Goal: Use online tool/utility: Utilize a website feature to perform a specific function

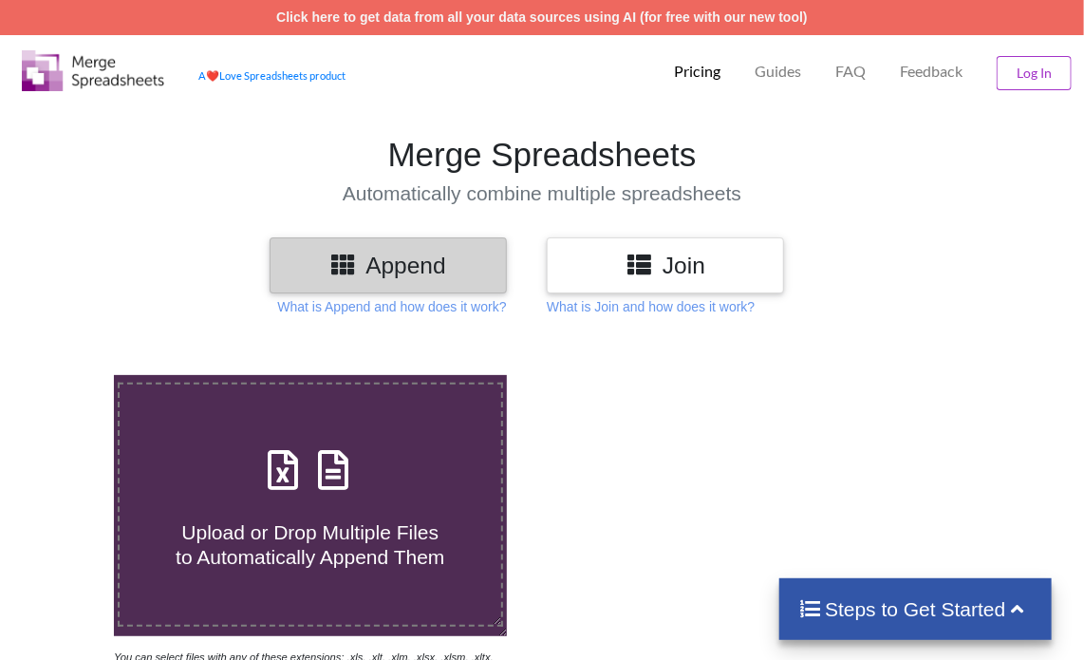
click at [342, 478] on icon at bounding box center [333, 461] width 47 height 40
click at [69, 375] on input "Upload or Drop Multiple Files to Automatically Append Them" at bounding box center [69, 375] width 0 height 0
type input "C:\fakepath\Task-report-15-10-2025T16_18.csv"
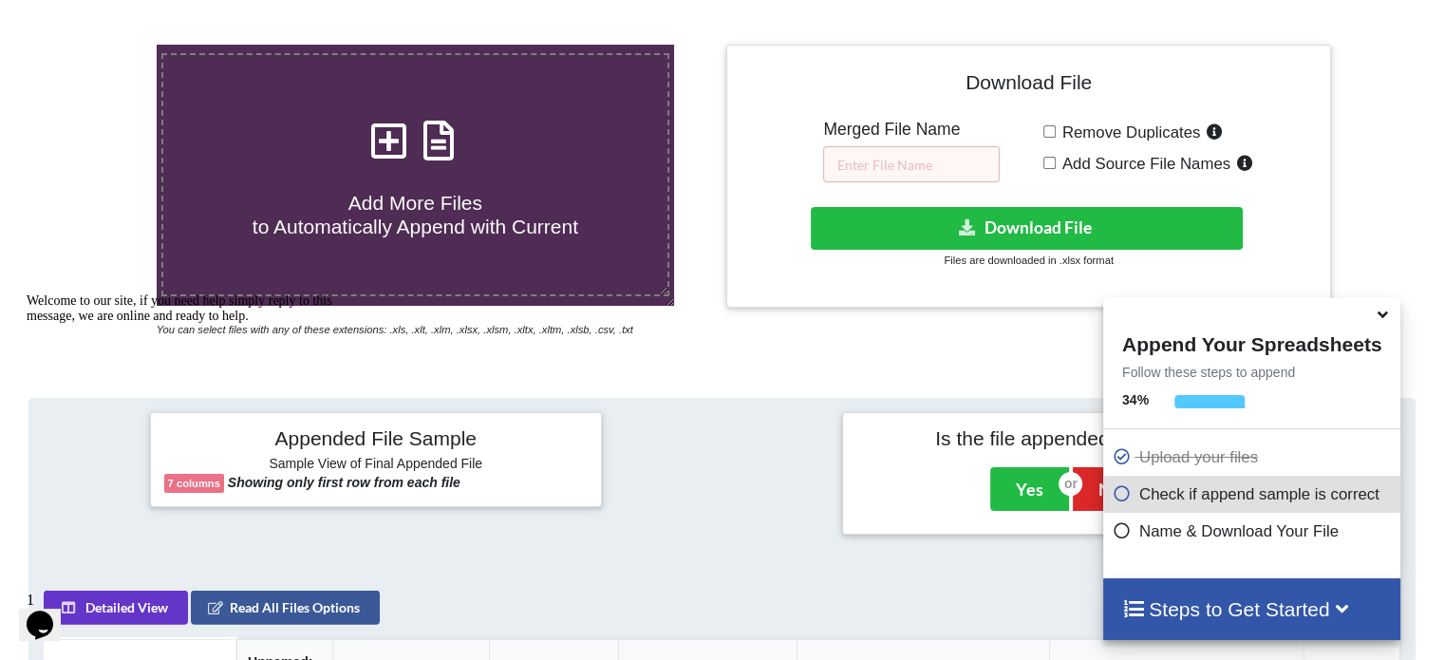
scroll to position [84, 0]
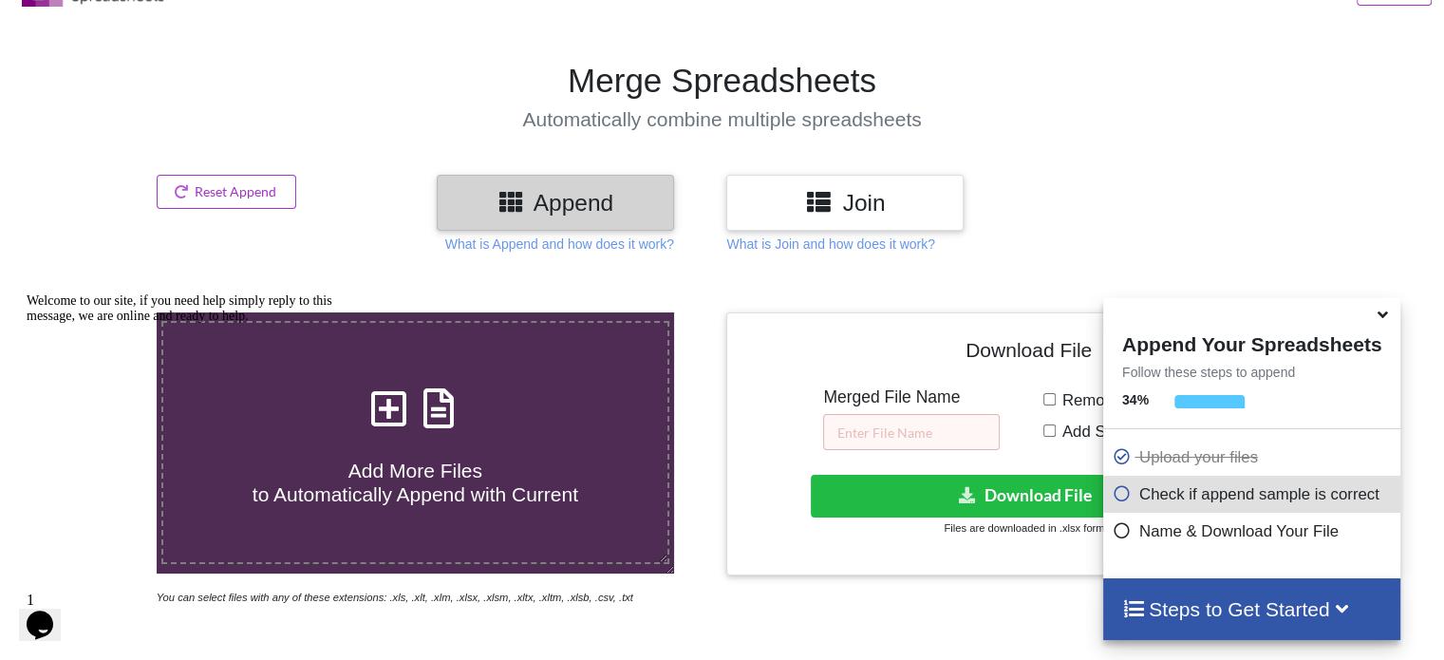
click at [437, 410] on icon at bounding box center [438, 399] width 47 height 40
click at [99, 312] on input "Add More Files to Automatically Append with Current" at bounding box center [99, 312] width 0 height 0
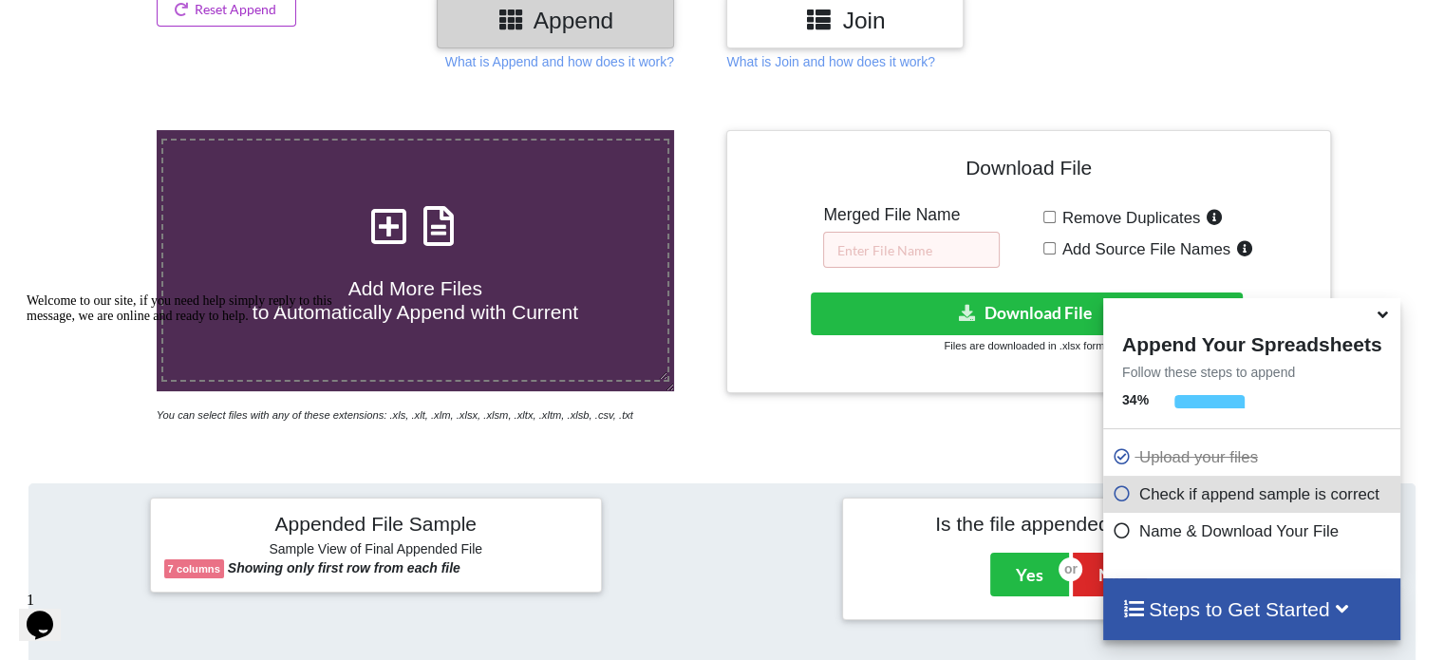
scroll to position [274, 0]
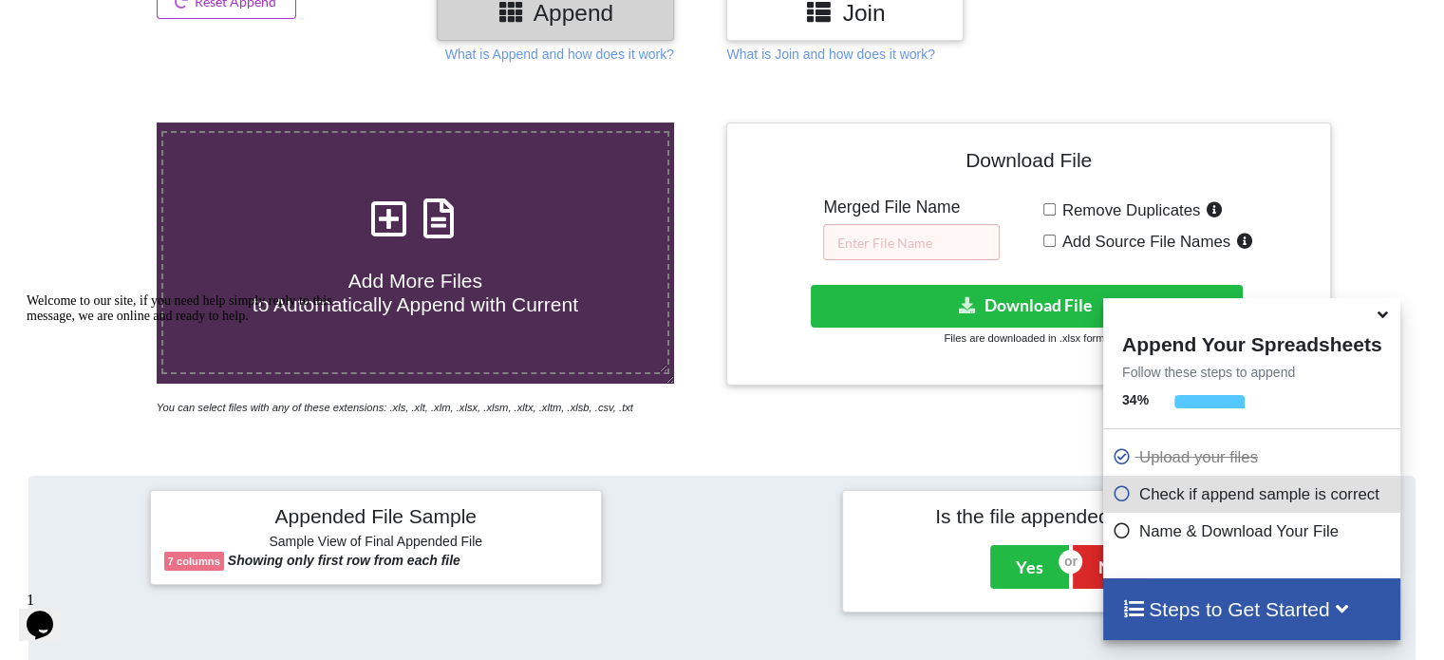
click at [1098, 320] on icon at bounding box center [1383, 311] width 20 height 17
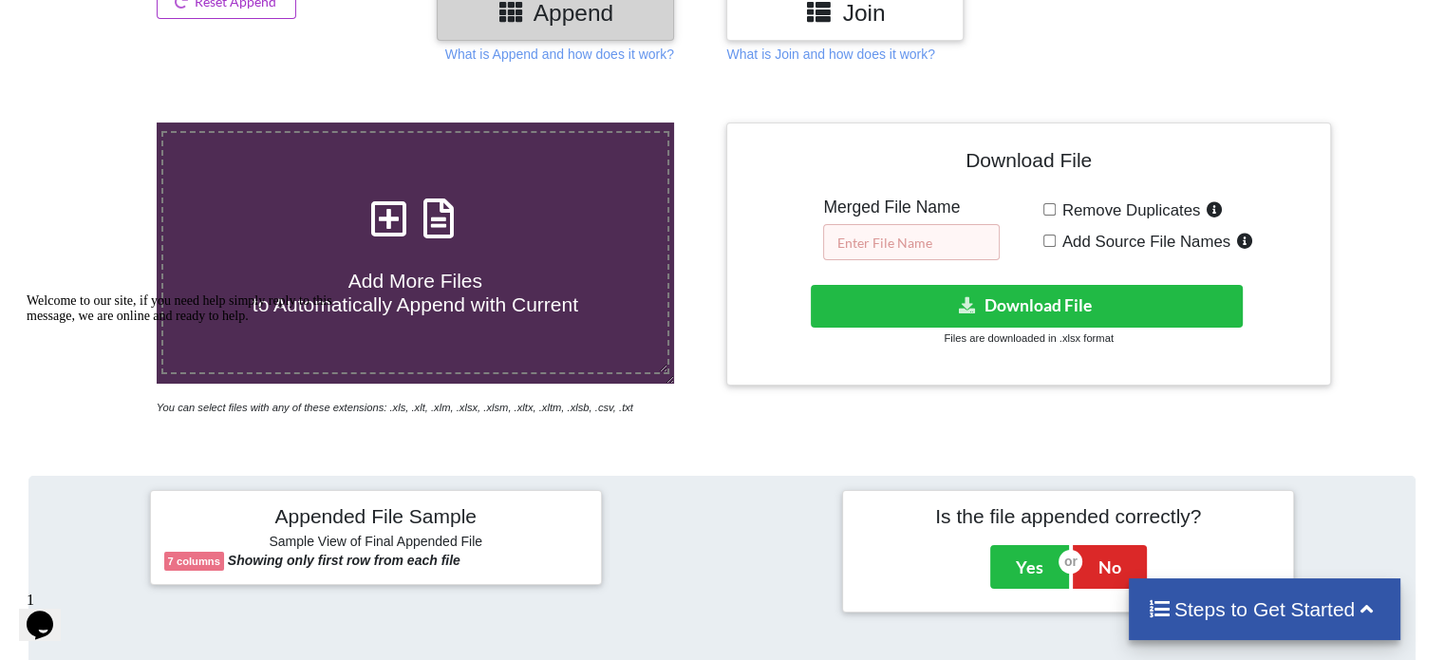
click at [940, 252] on input "text" at bounding box center [911, 242] width 177 height 36
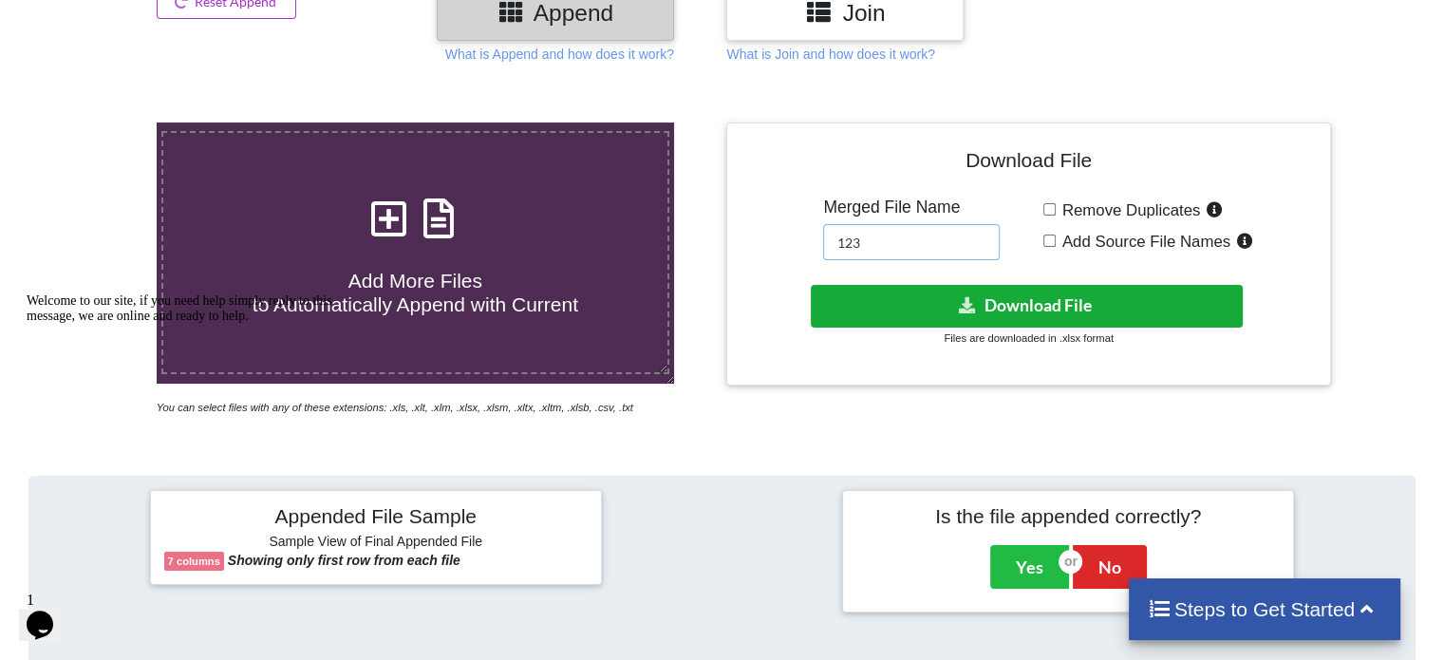
type input "123"
click at [896, 285] on button "Download File" at bounding box center [1027, 306] width 432 height 43
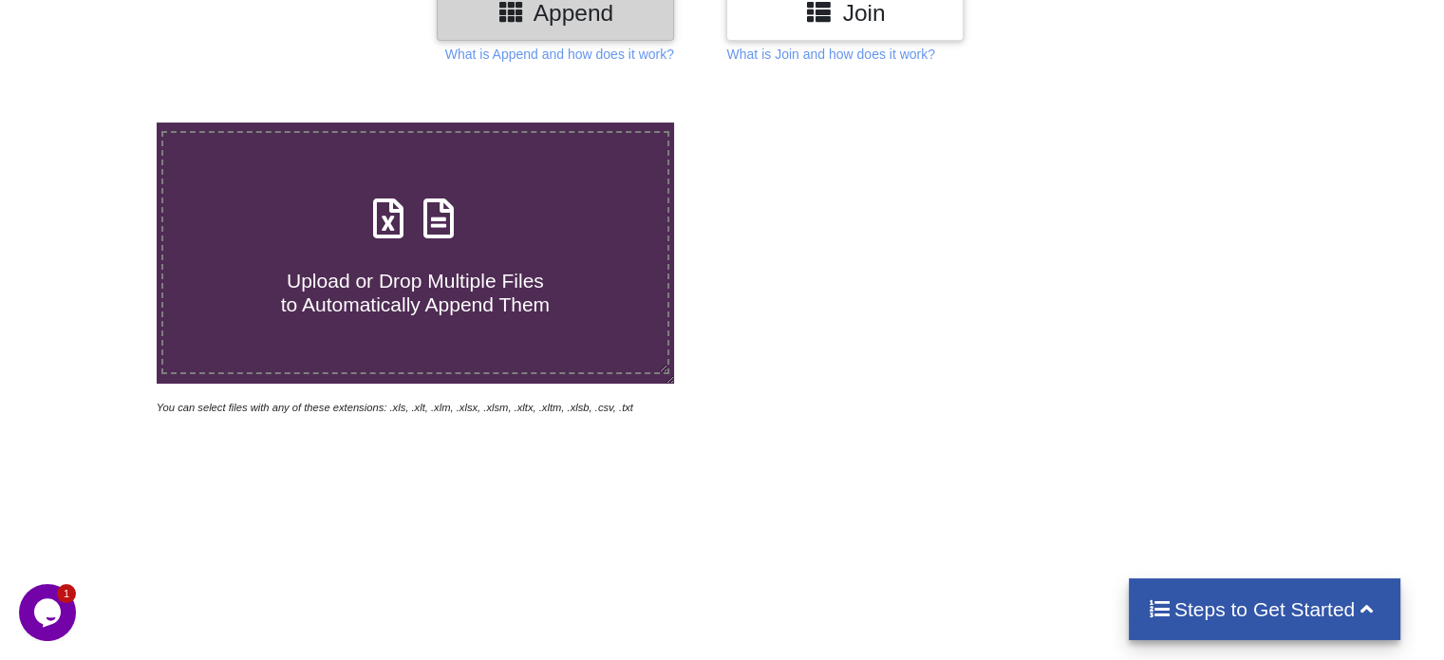
click at [447, 221] on icon at bounding box center [438, 209] width 47 height 40
click at [99, 122] on input "Upload or Drop Multiple Files to Automatically Append Them" at bounding box center [99, 122] width 0 height 0
type input "C:\fakepath\Task-report-15-10-2025T16_40.csv"
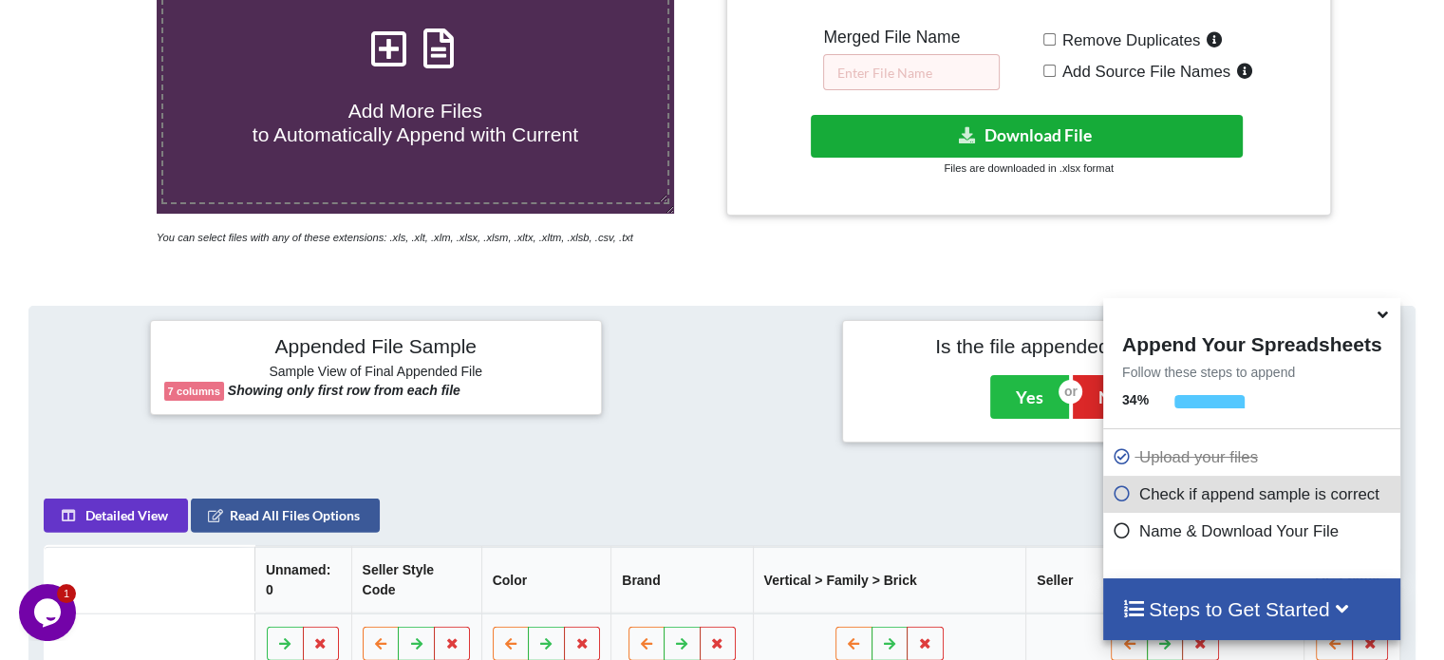
scroll to position [369, 0]
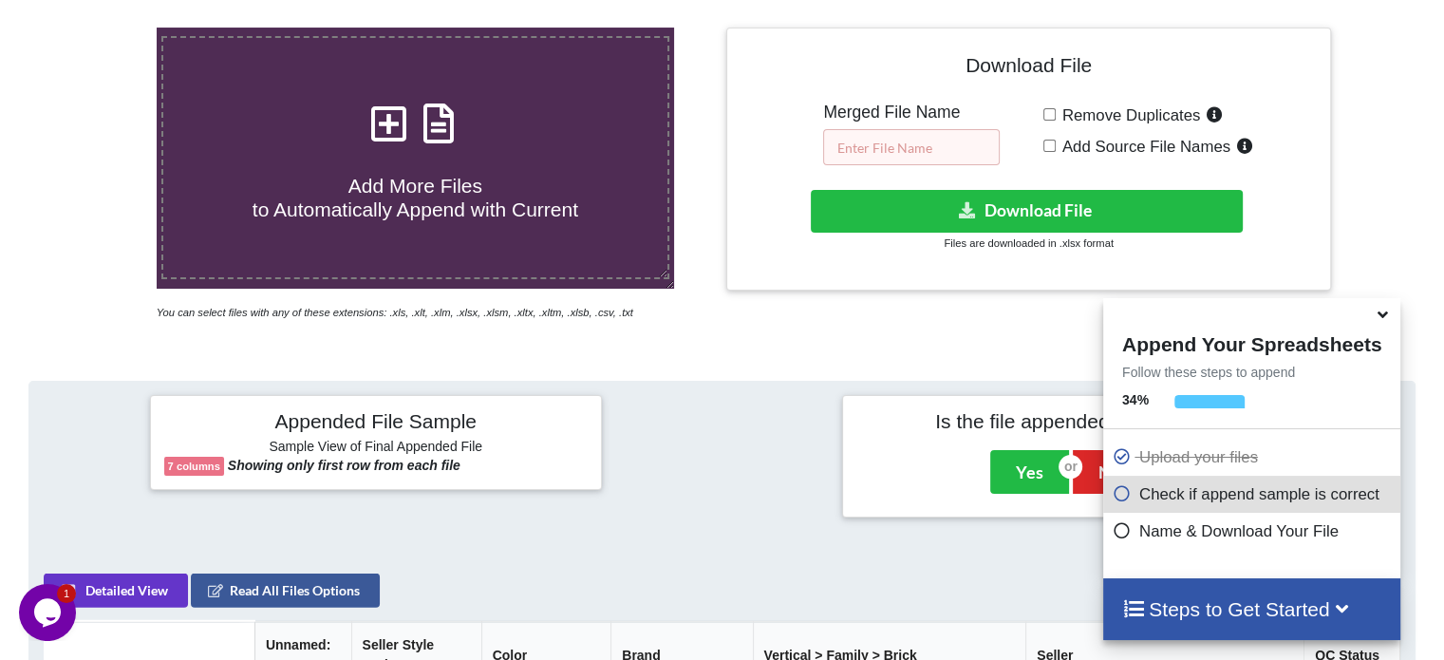
click at [923, 129] on input "text" at bounding box center [911, 147] width 177 height 36
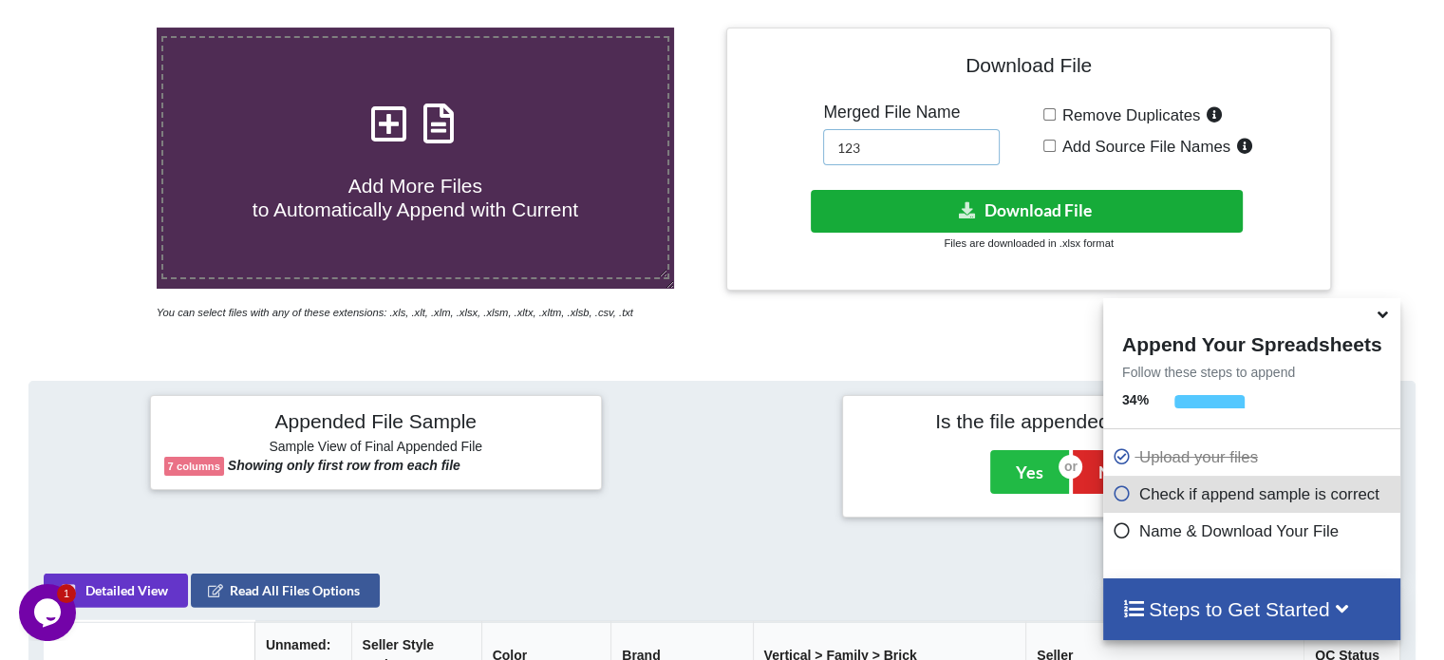
type input "123"
click at [891, 210] on button "Download File" at bounding box center [1027, 211] width 432 height 43
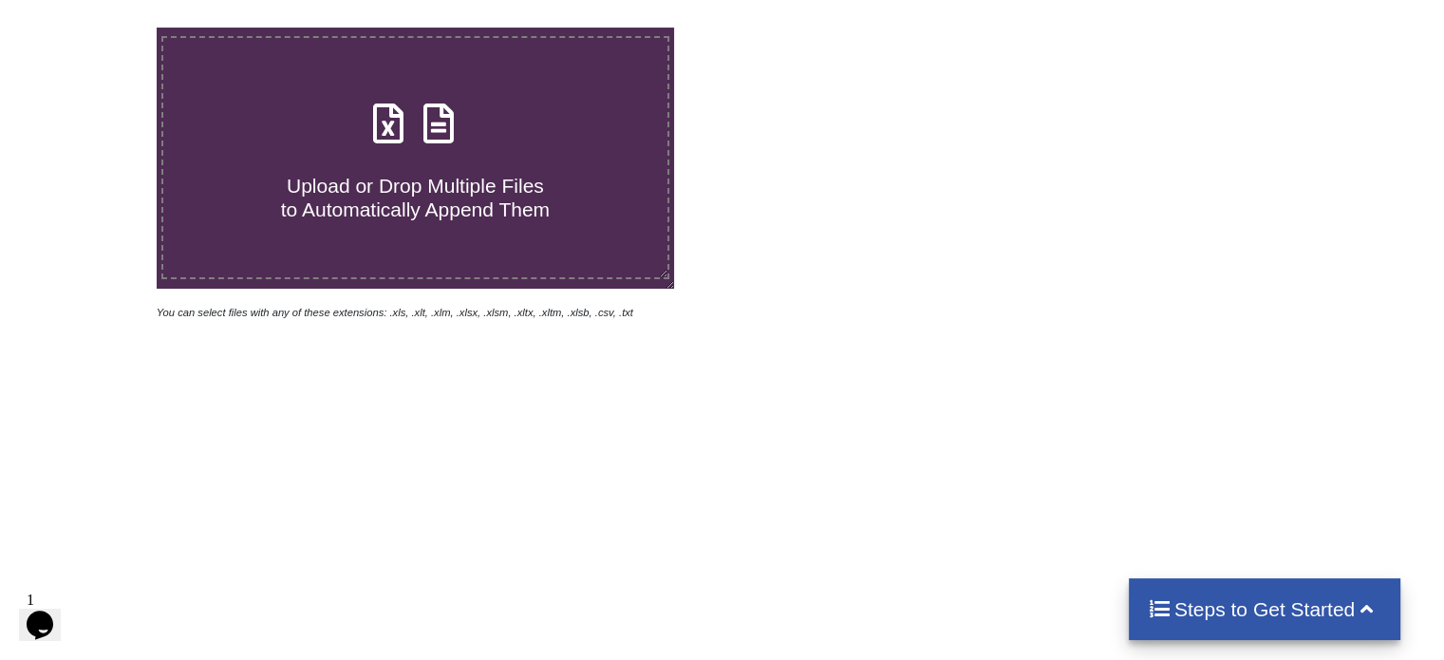
click at [433, 128] on icon at bounding box center [438, 114] width 47 height 40
click at [99, 28] on input "Upload or Drop Multiple Files to Automatically Append Them" at bounding box center [99, 28] width 0 height 0
type input "C:\fakepath\Task-report-15-10-2025T16_46.csv"
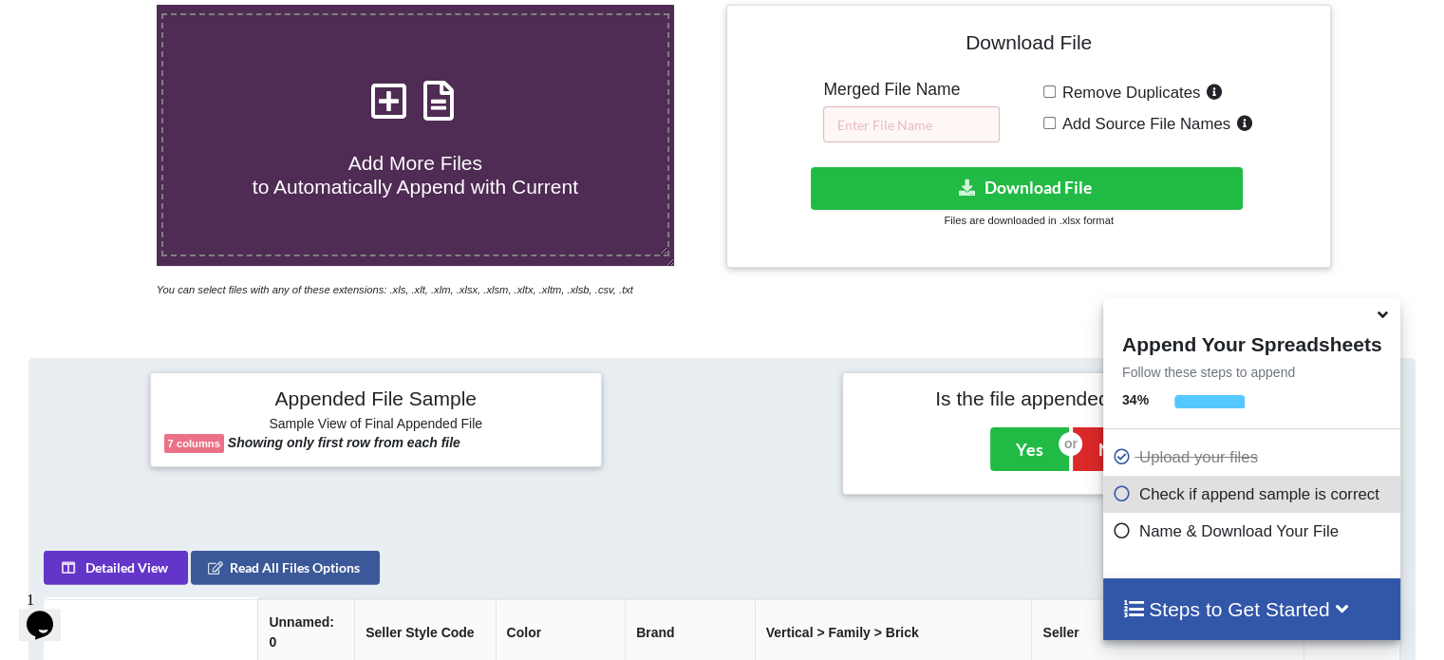
scroll to position [369, 0]
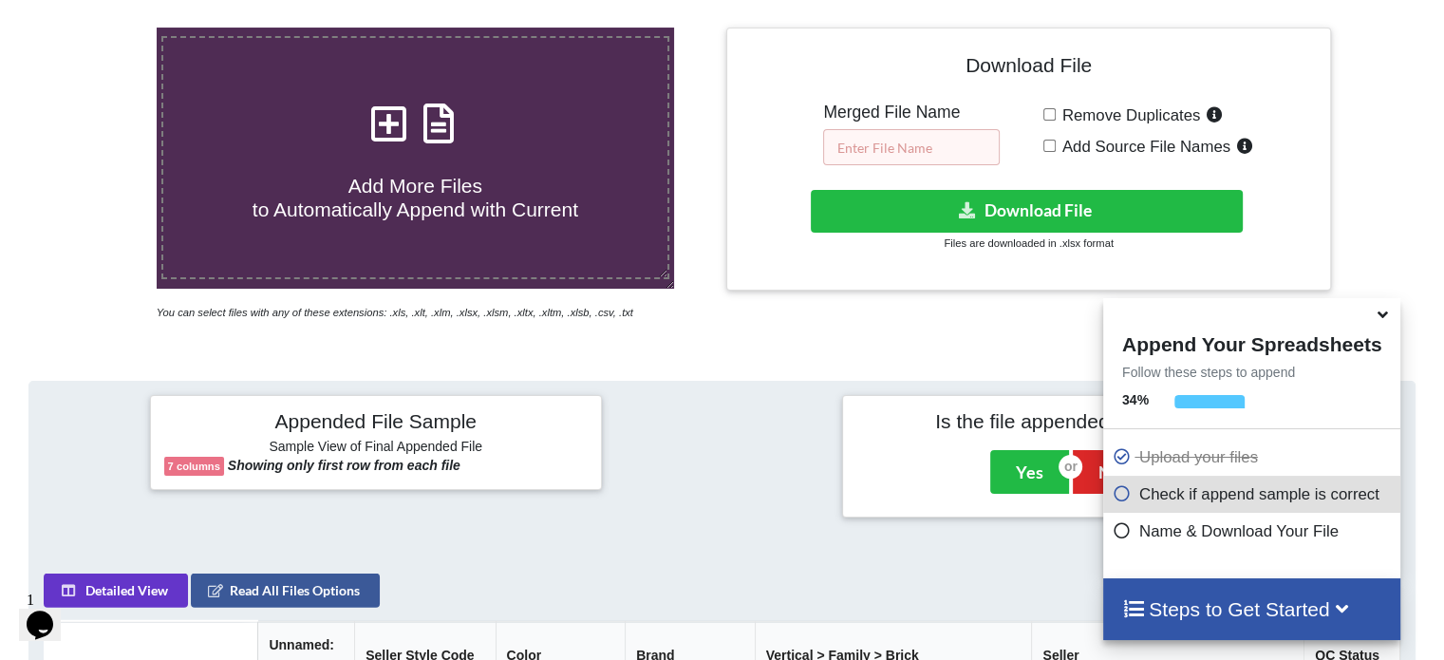
click at [888, 157] on input "text" at bounding box center [911, 147] width 177 height 36
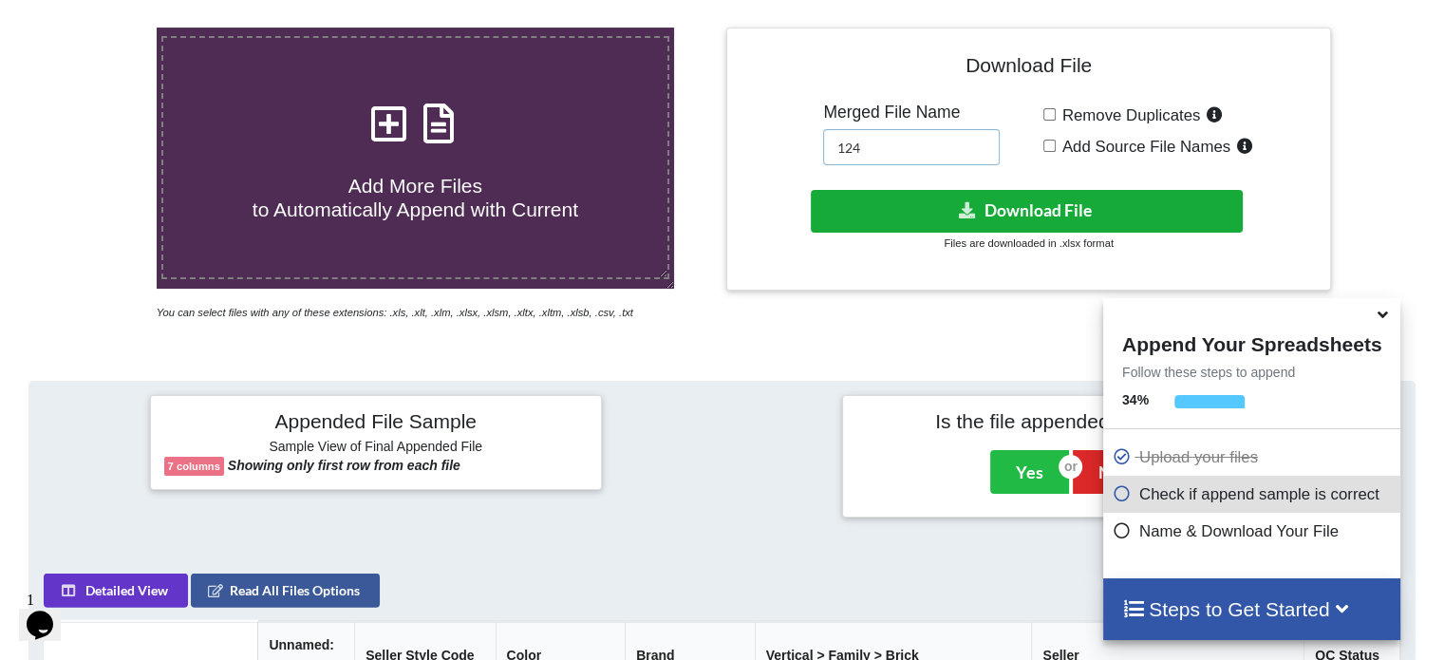
type input "124"
click at [891, 210] on button "Download File" at bounding box center [1027, 211] width 432 height 43
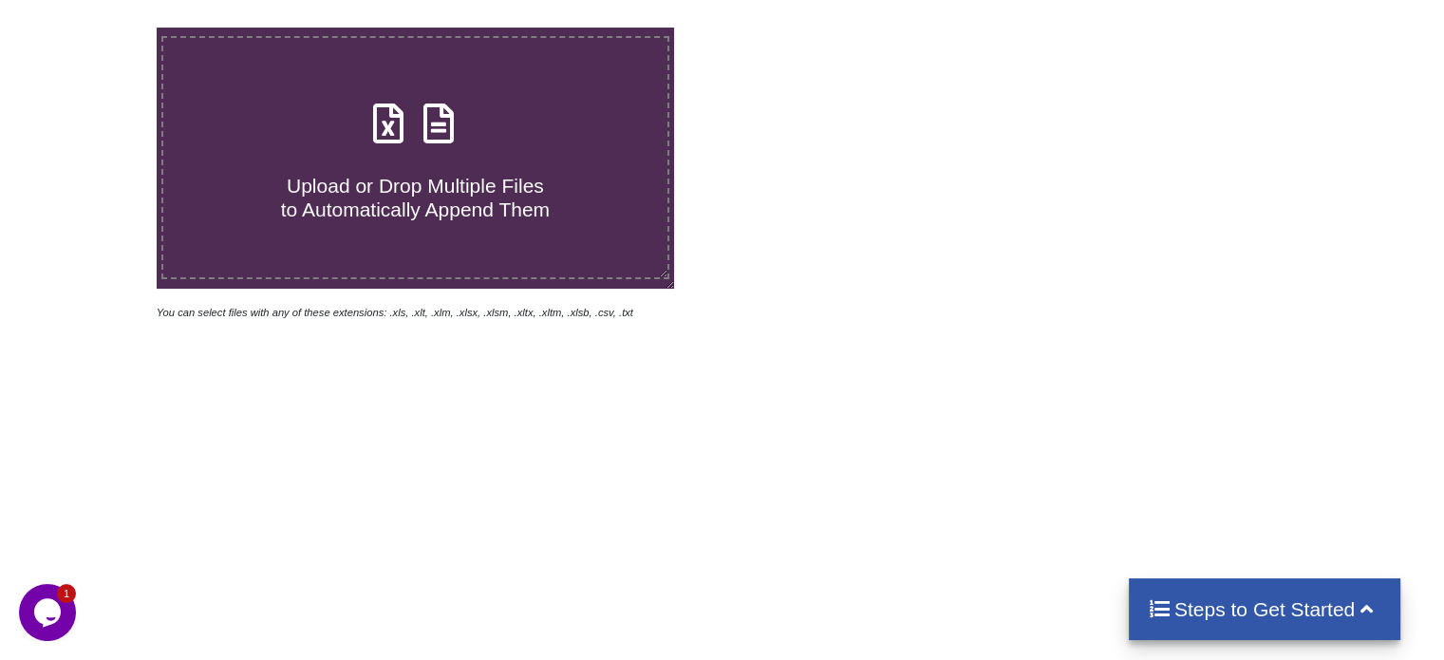
click at [440, 121] on icon at bounding box center [438, 114] width 47 height 40
click at [99, 28] on input "Upload or Drop Multiple Files to Automatically Append Them" at bounding box center [99, 28] width 0 height 0
type input "C:\fakepath\Task-report-15-10-2025T17_05.csv"
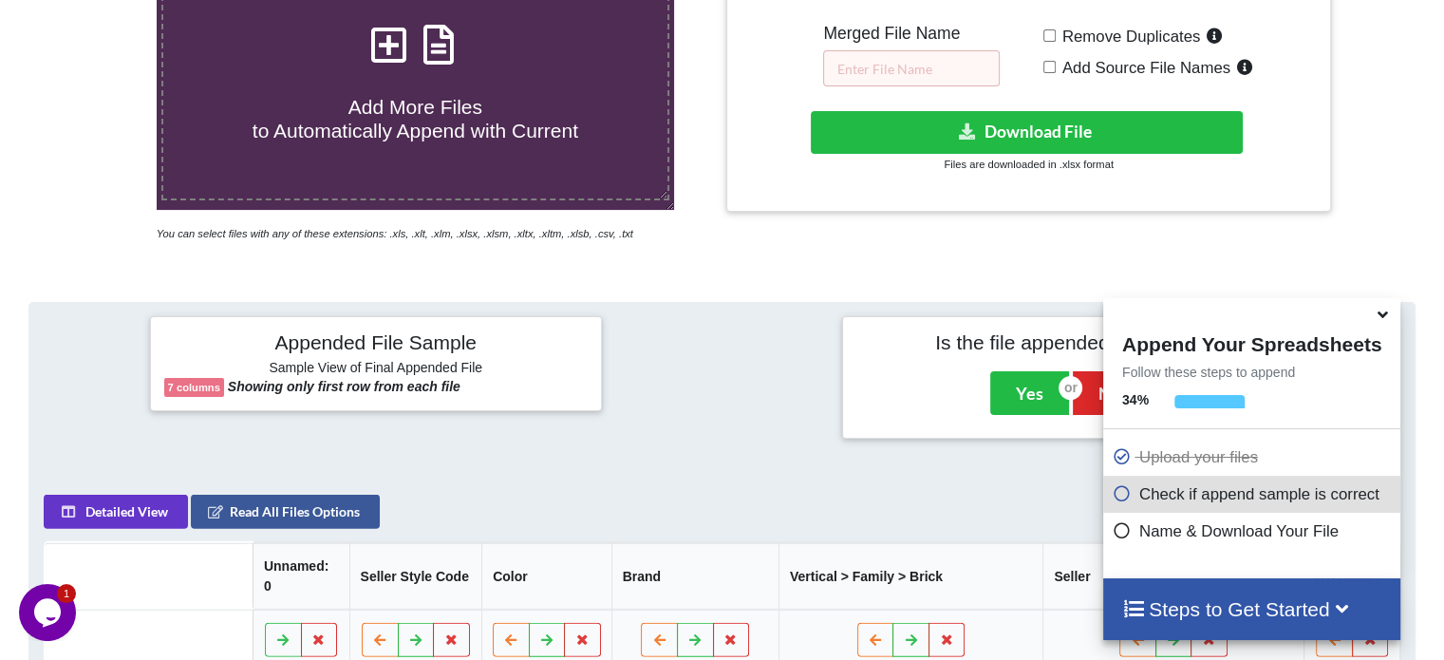
scroll to position [274, 0]
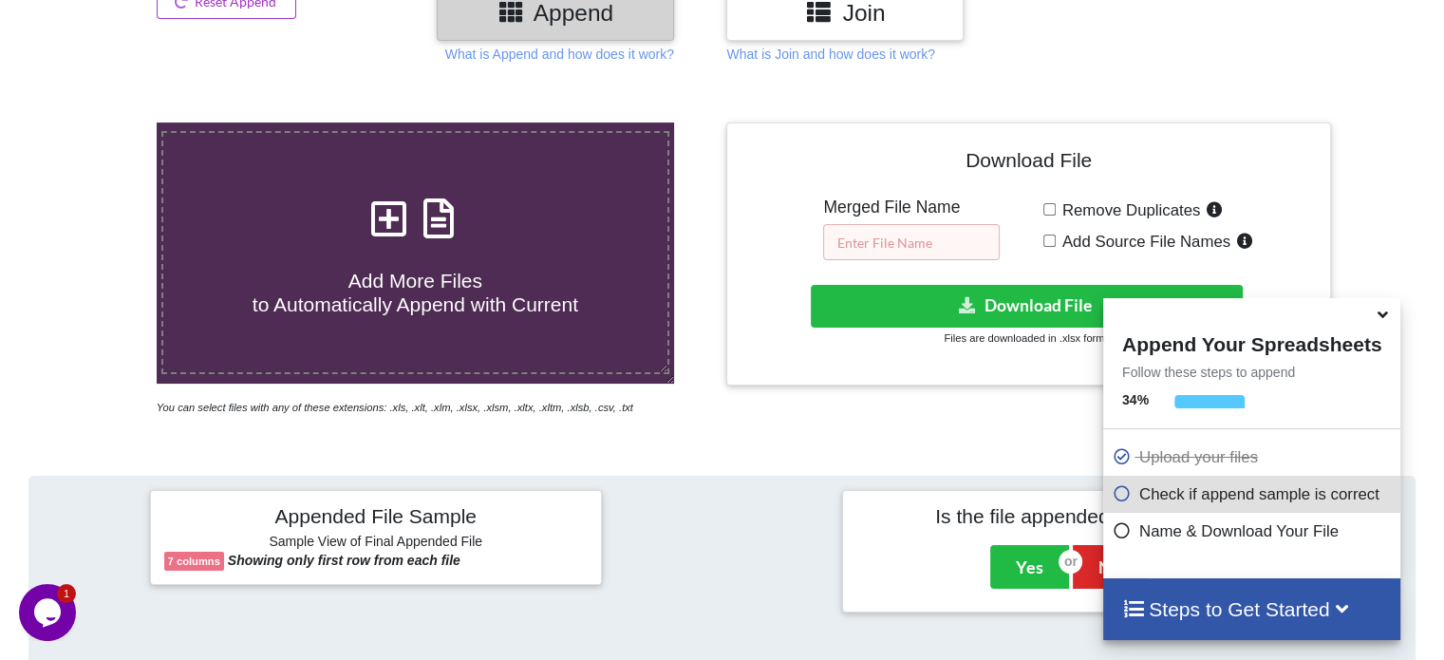
click at [861, 241] on input "text" at bounding box center [911, 242] width 177 height 36
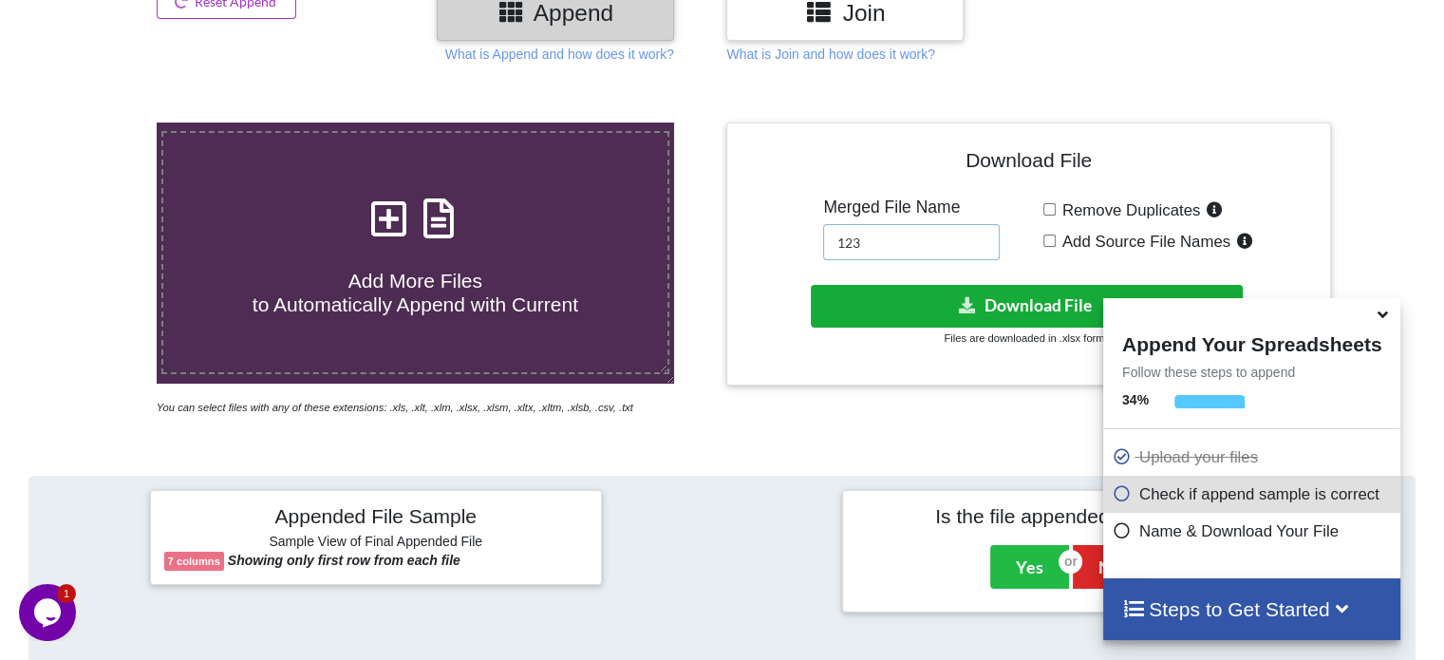
type input "123"
click at [885, 314] on button "Download File" at bounding box center [1027, 306] width 432 height 43
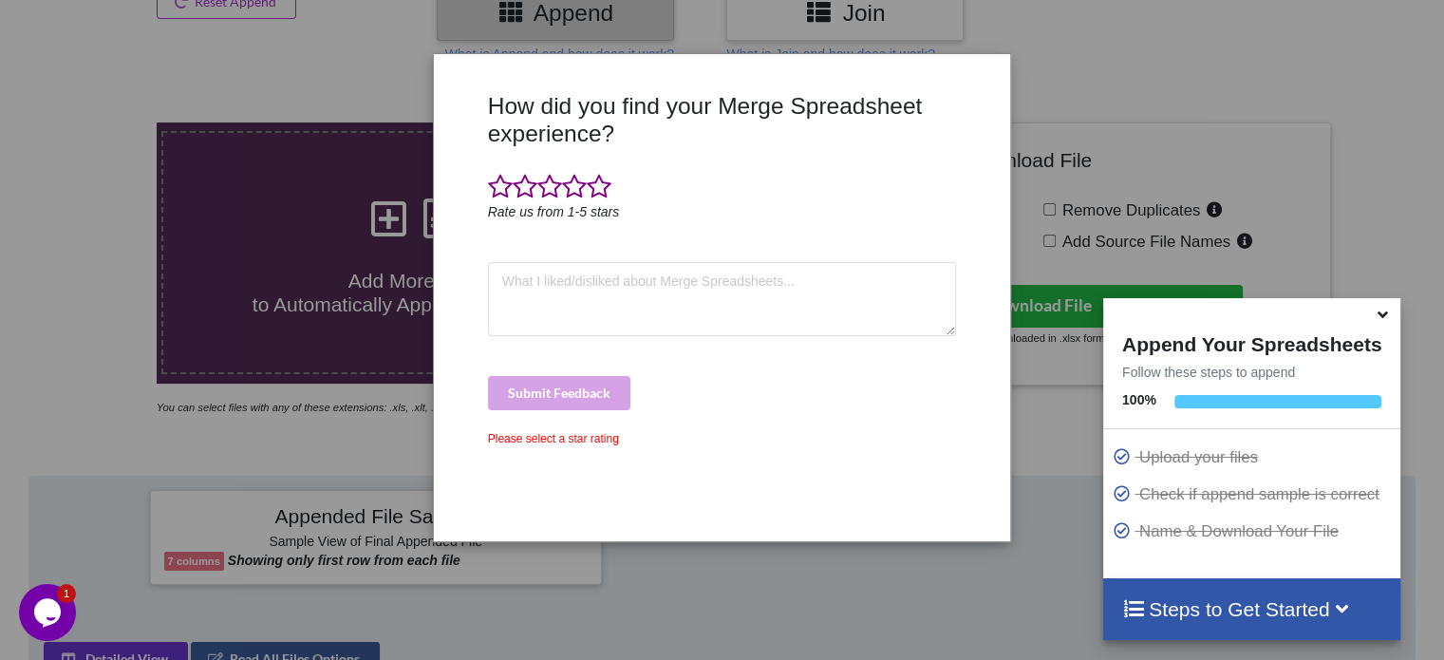
click at [1382, 310] on icon at bounding box center [1383, 311] width 20 height 17
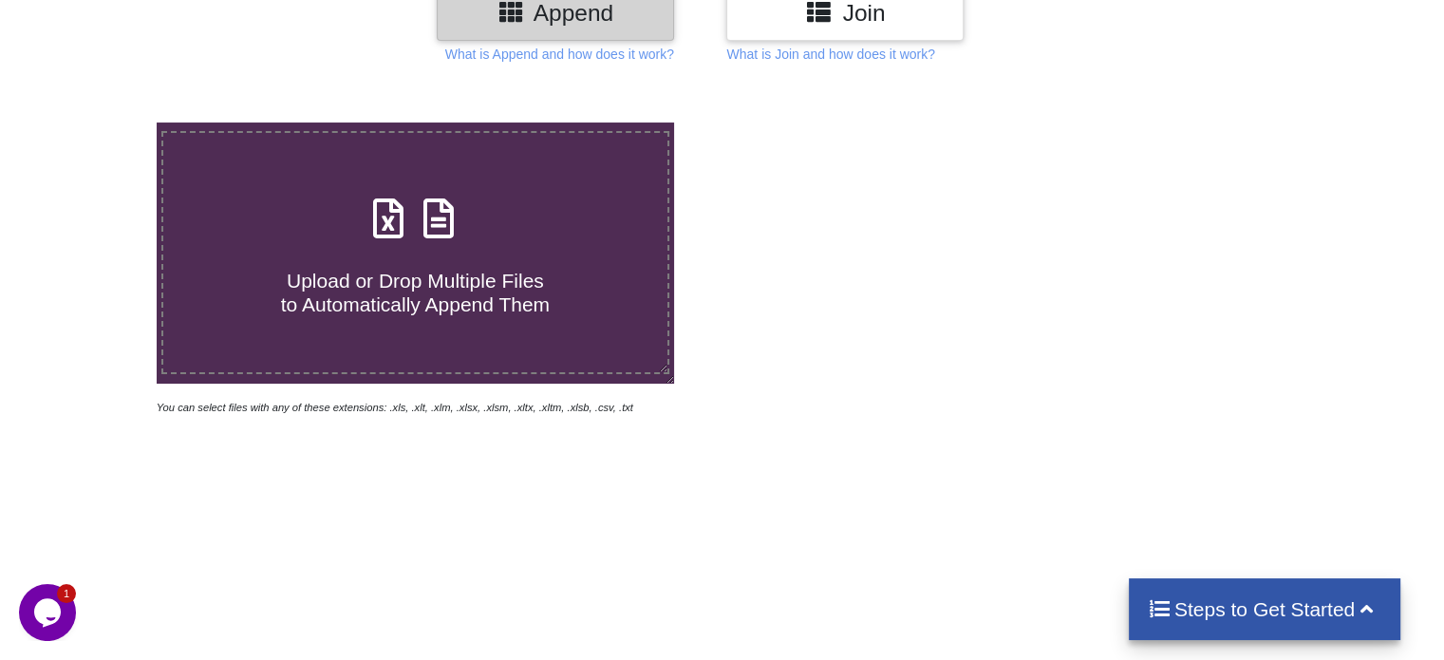
click at [434, 214] on icon at bounding box center [438, 209] width 47 height 40
click at [99, 122] on input "Upload or Drop Multiple Files to Automatically Append Them" at bounding box center [99, 122] width 0 height 0
type input "C:\fakepath\Task-report-15-10-2025T17_13.csv"
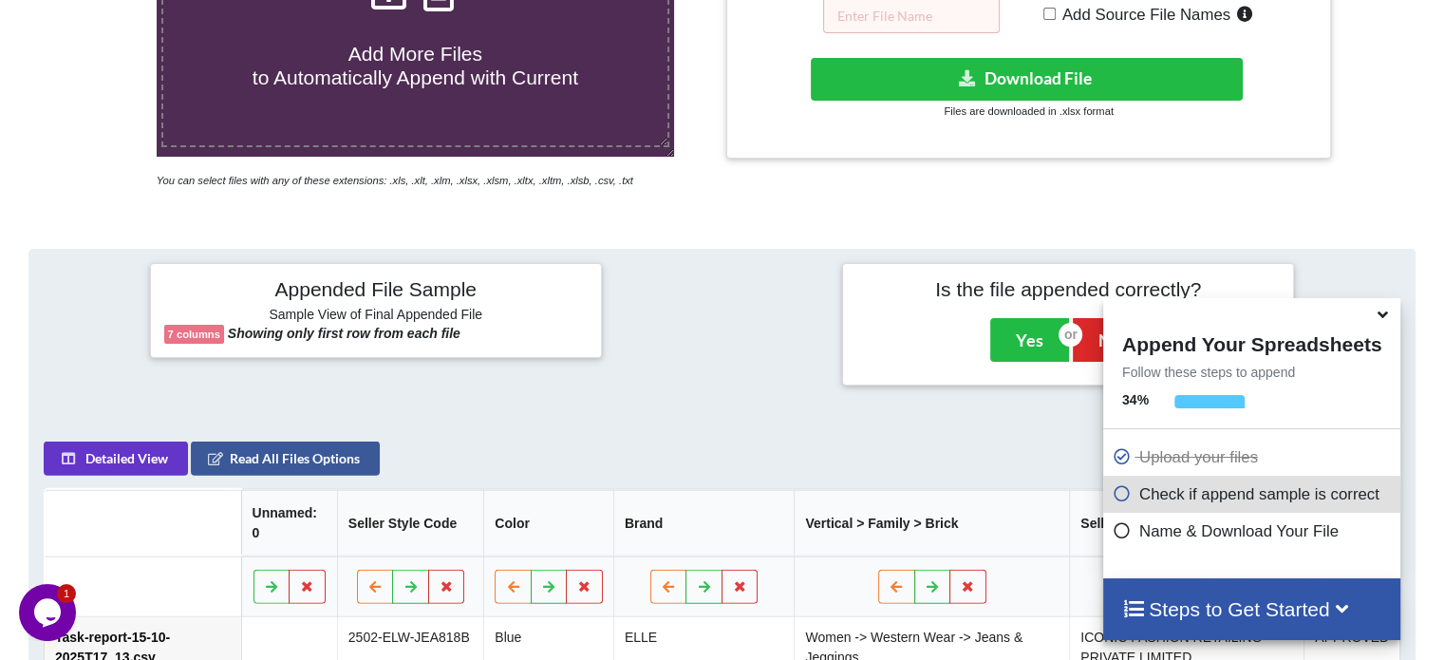
scroll to position [369, 0]
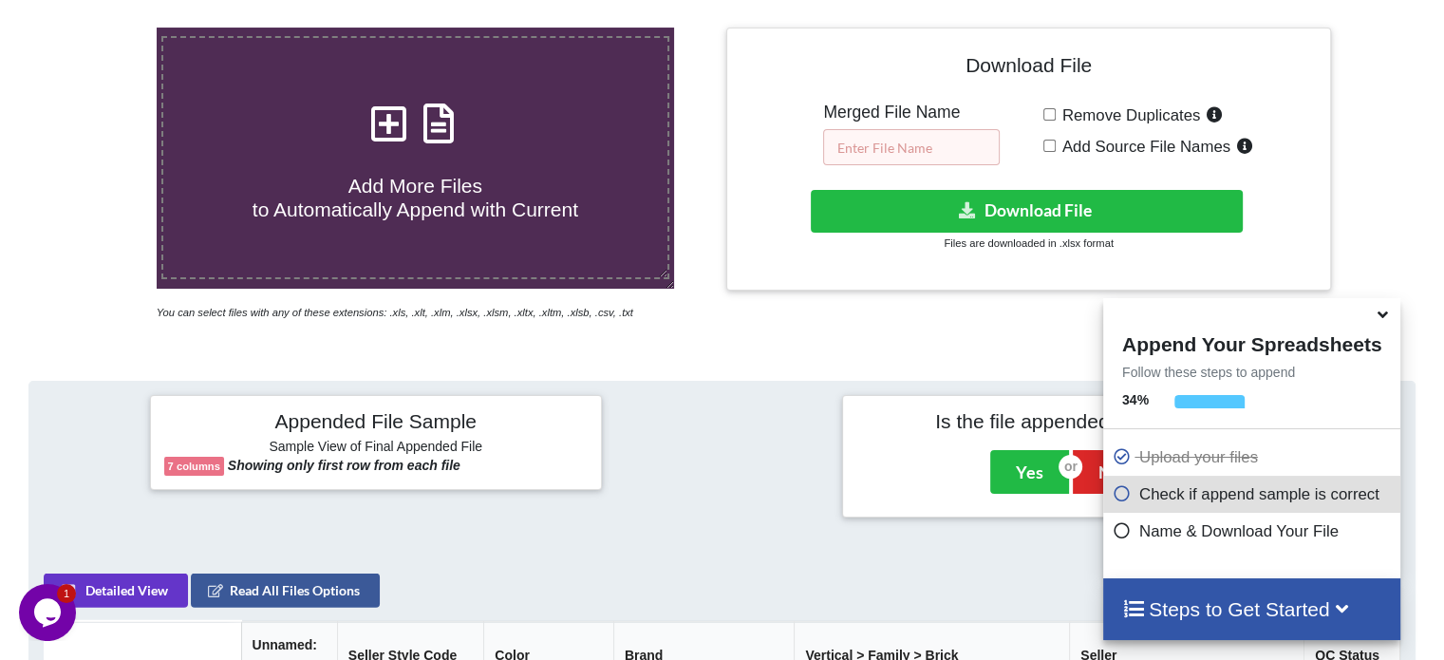
click at [911, 144] on input "text" at bounding box center [911, 147] width 177 height 36
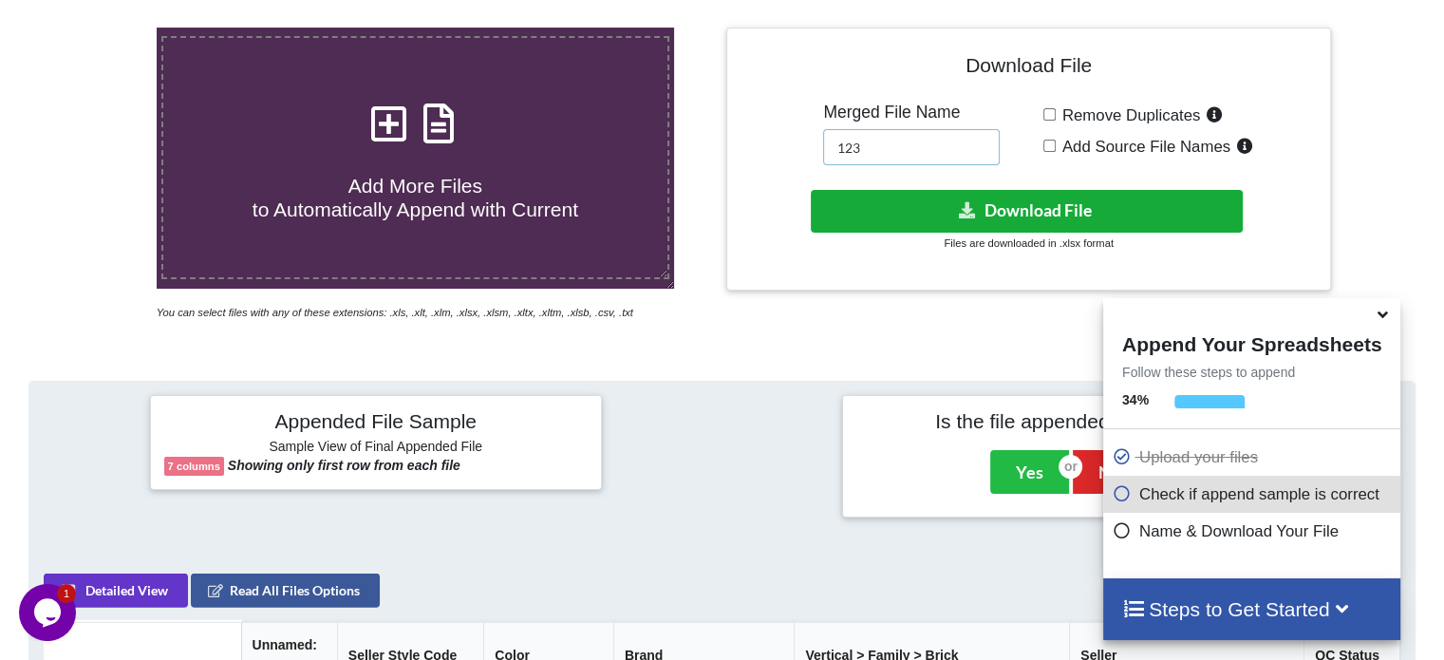
type input "123"
click at [903, 208] on button "Download File" at bounding box center [1027, 211] width 432 height 43
